Goal: Task Accomplishment & Management: Use online tool/utility

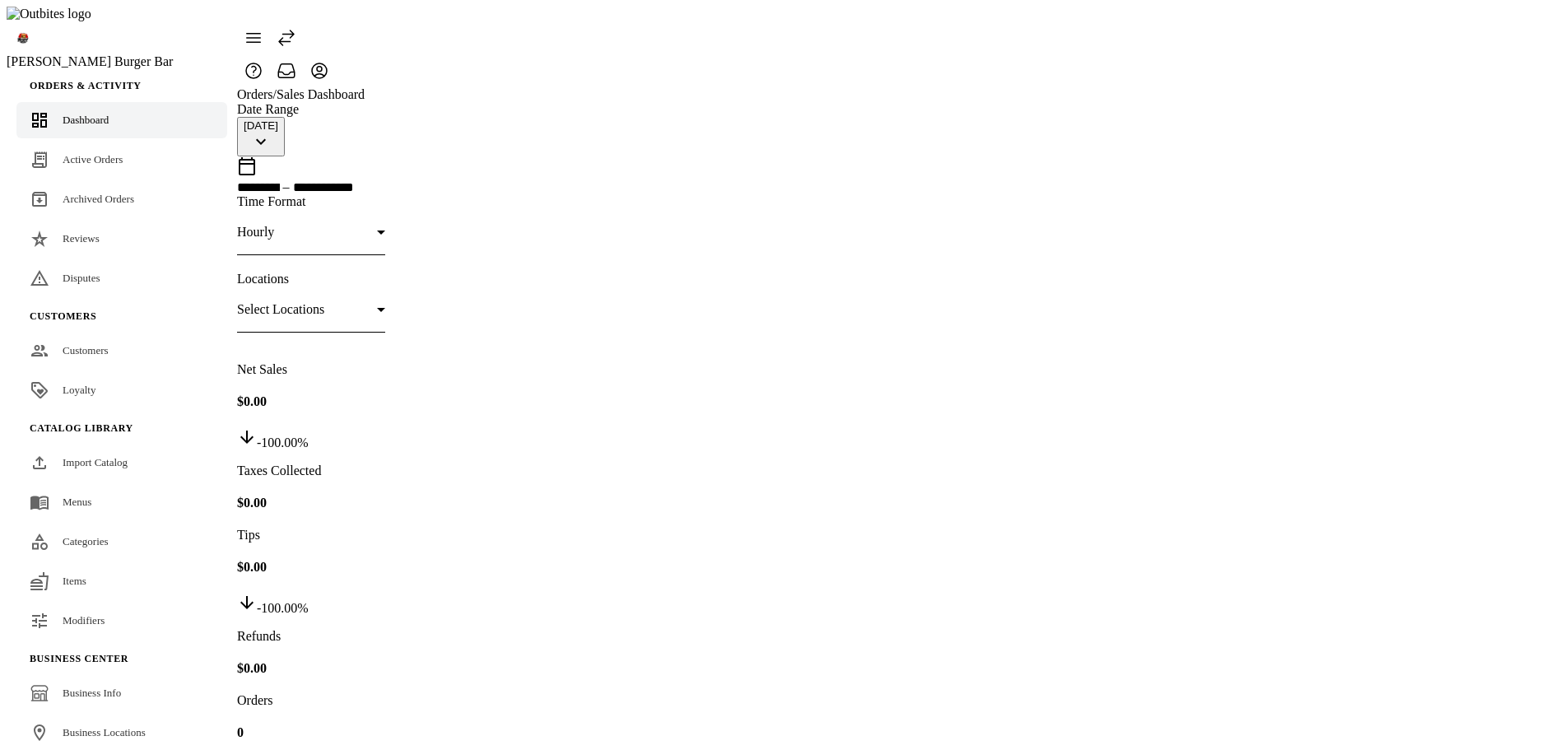
click at [103, 456] on span "Import Catalog" at bounding box center [94, 462] width 65 height 12
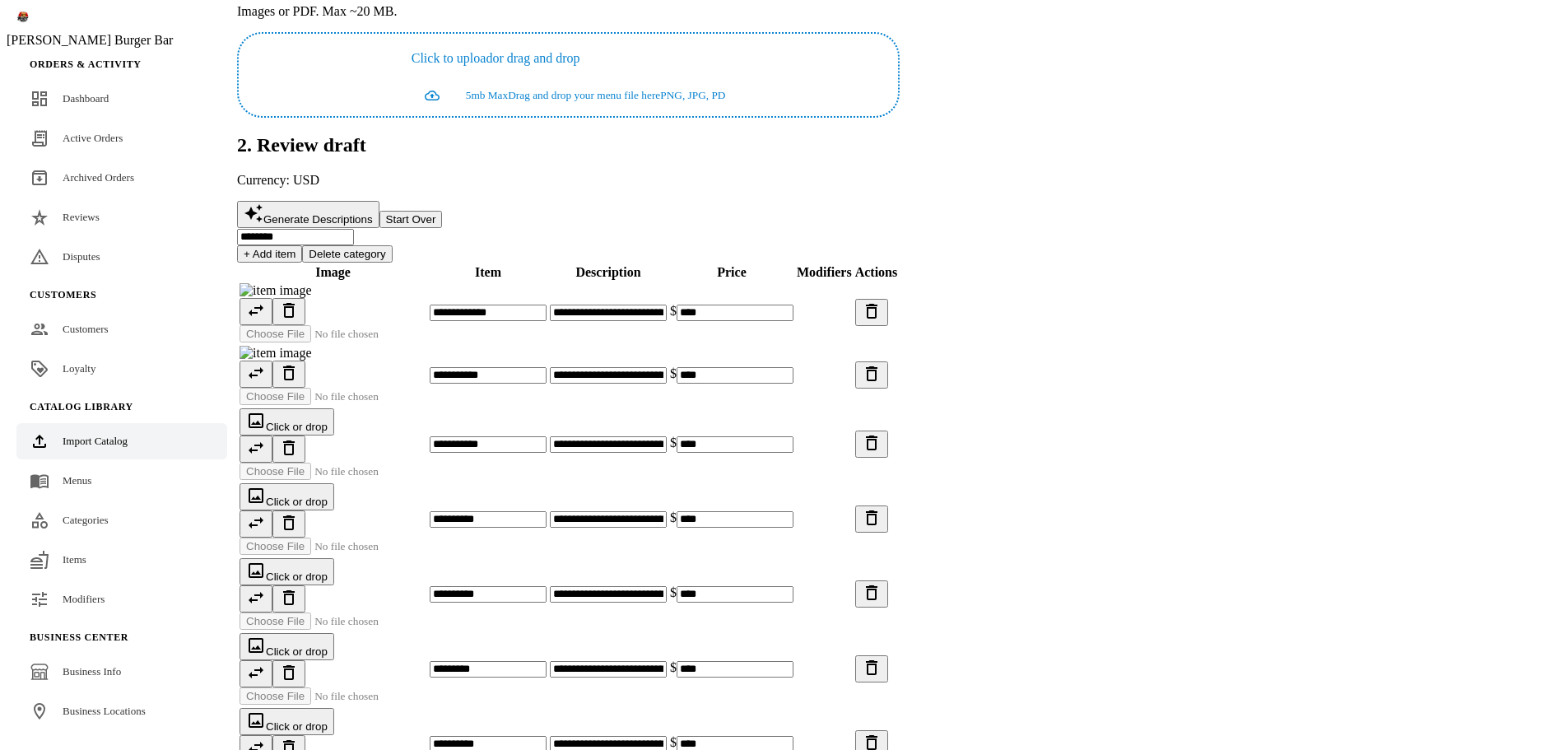
scroll to position [247, 0]
